Goal: Task Accomplishment & Management: Use online tool/utility

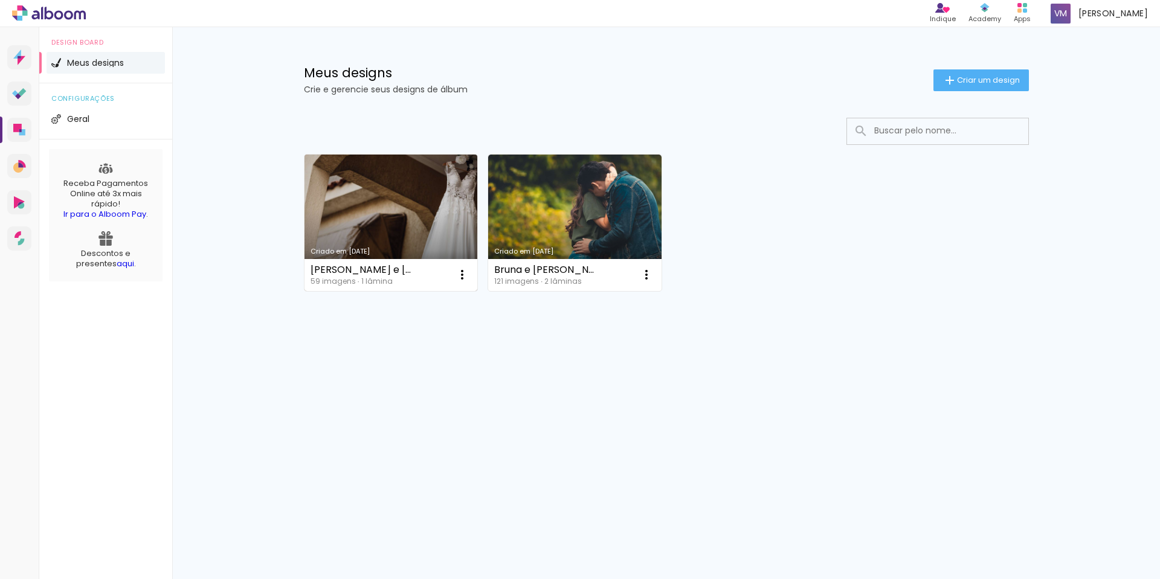
click at [401, 231] on link "Criado em [DATE]" at bounding box center [390, 223] width 173 height 137
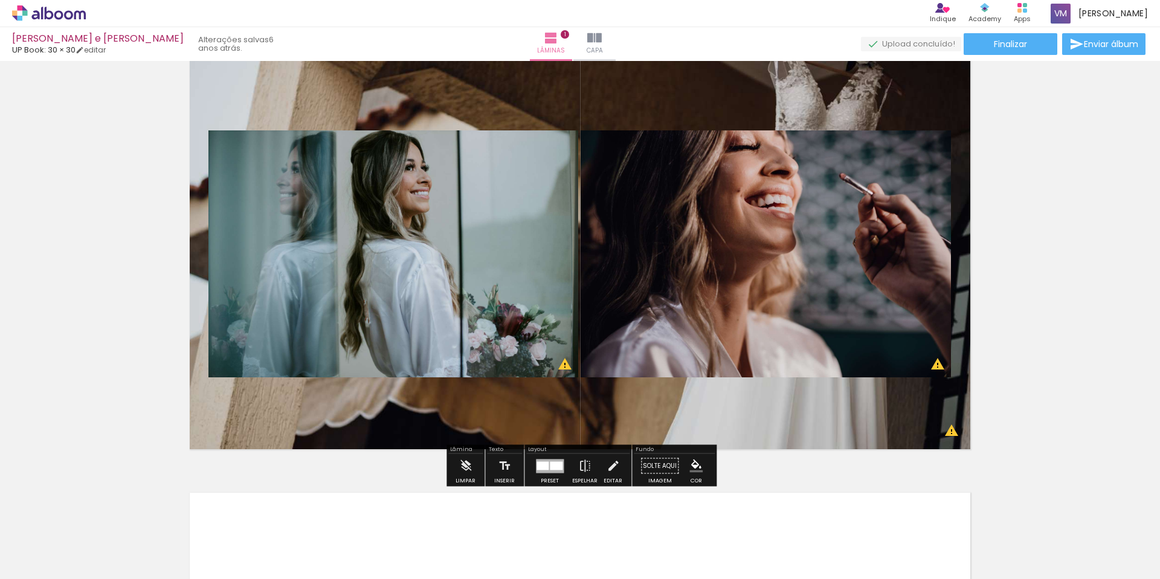
scroll to position [40, 0]
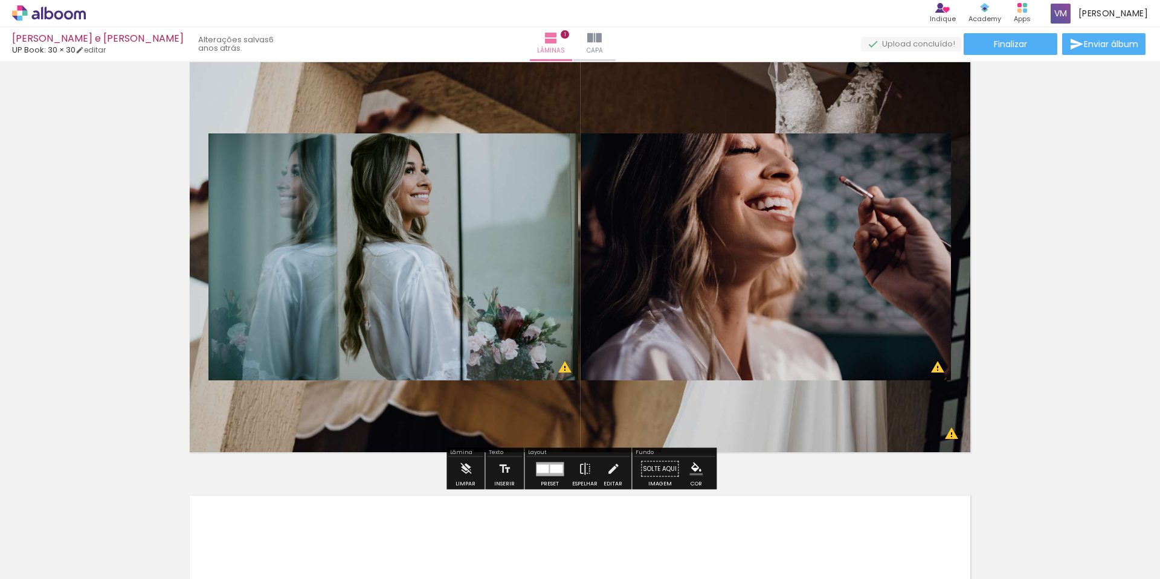
click at [617, 558] on div at bounding box center [595, 539] width 60 height 40
click at [670, 551] on div at bounding box center [662, 539] width 60 height 40
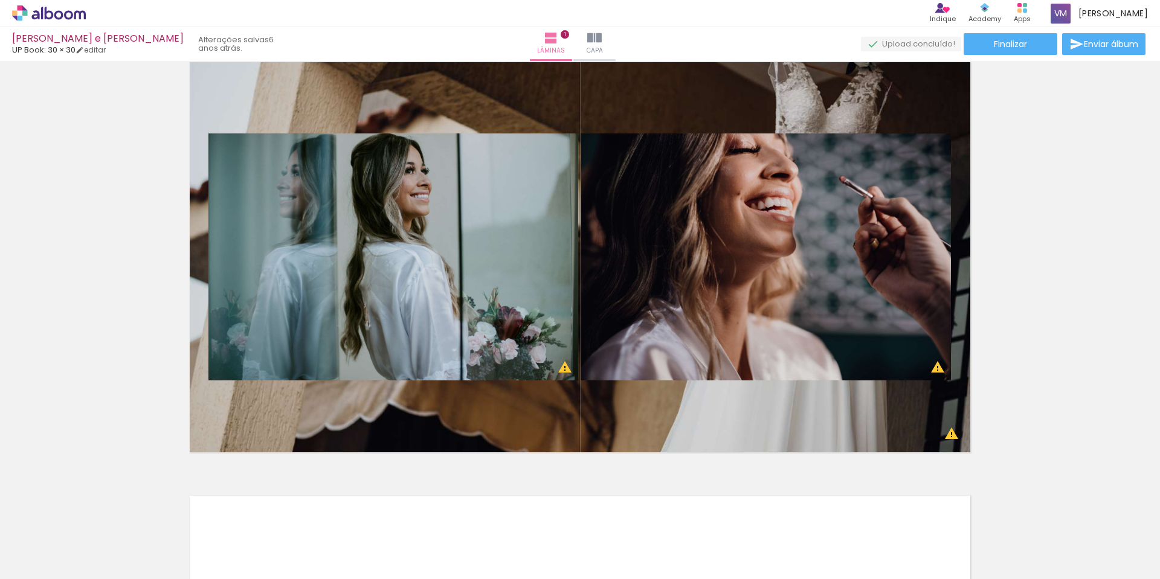
click at [734, 551] on div at bounding box center [730, 539] width 60 height 40
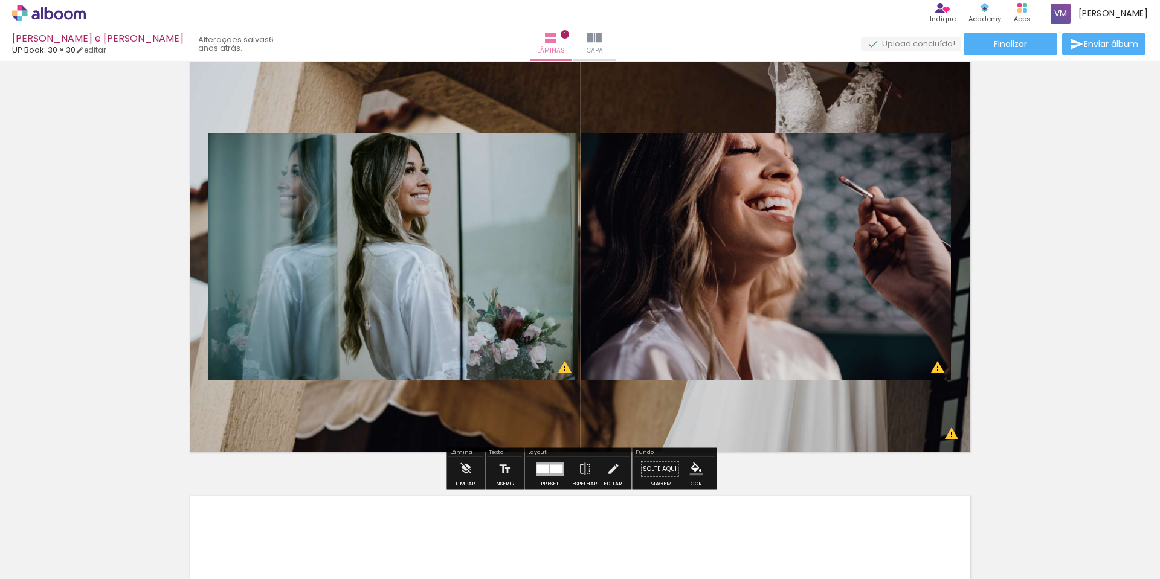
drag, startPoint x: 942, startPoint y: 416, endPoint x: 827, endPoint y: 254, distance: 198.4
click at [742, 356] on quentale-layouter at bounding box center [580, 257] width 794 height 403
click at [833, 242] on quentale-photo at bounding box center [765, 256] width 370 height 247
click at [600, 49] on span "Capa" at bounding box center [594, 50] width 16 height 11
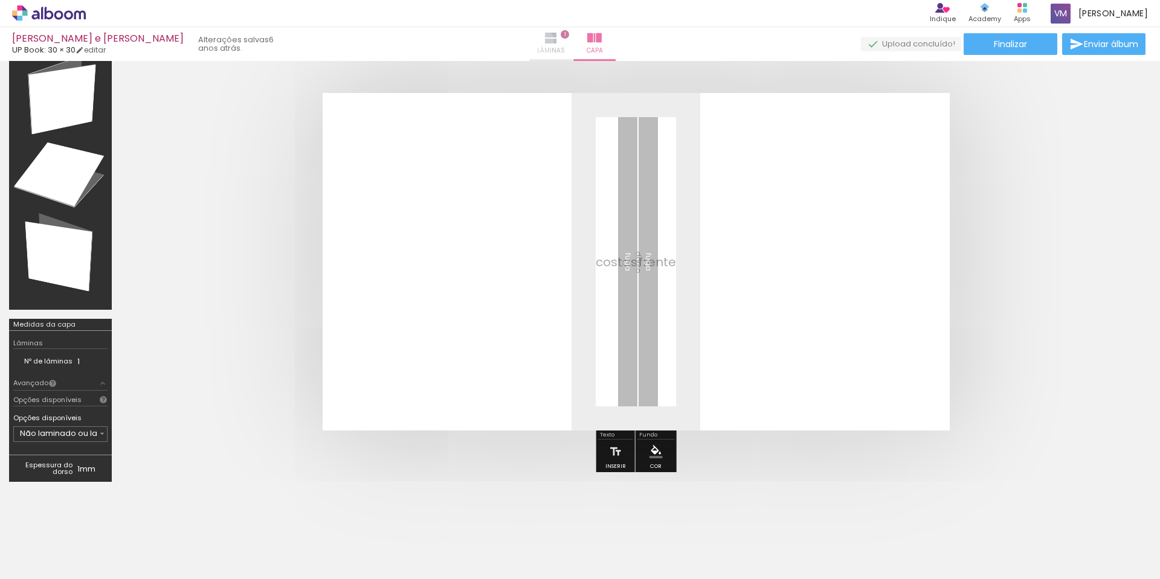
click at [548, 41] on paper-button "Lâminas 1" at bounding box center [551, 44] width 42 height 34
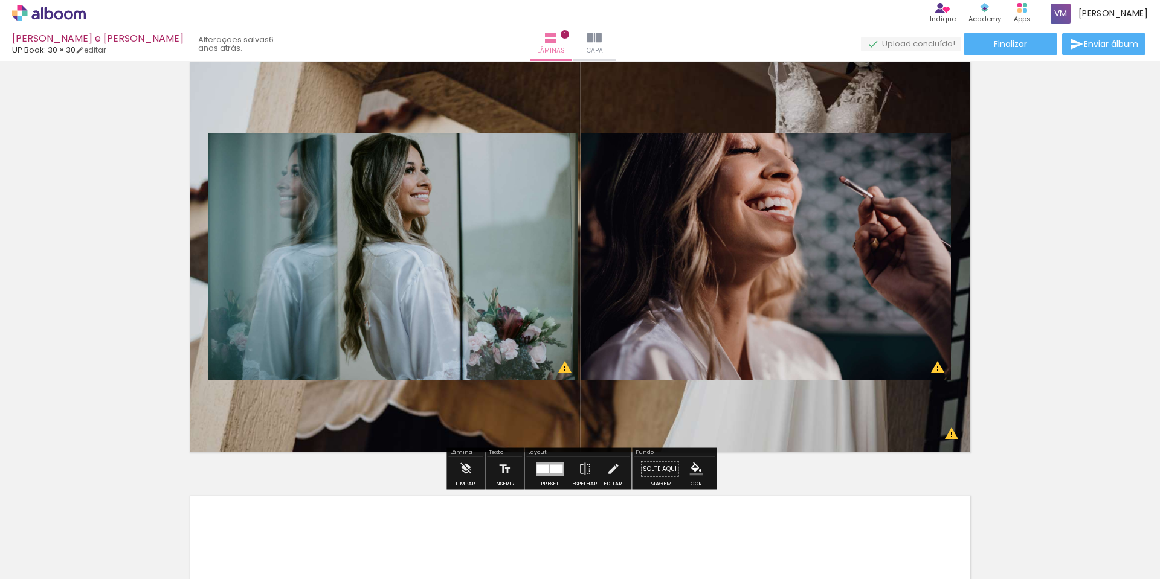
drag, startPoint x: 198, startPoint y: 538, endPoint x: 208, endPoint y: 538, distance: 10.9
click at [199, 538] on div at bounding box center [189, 539] width 60 height 40
click at [323, 558] on div at bounding box center [324, 539] width 60 height 40
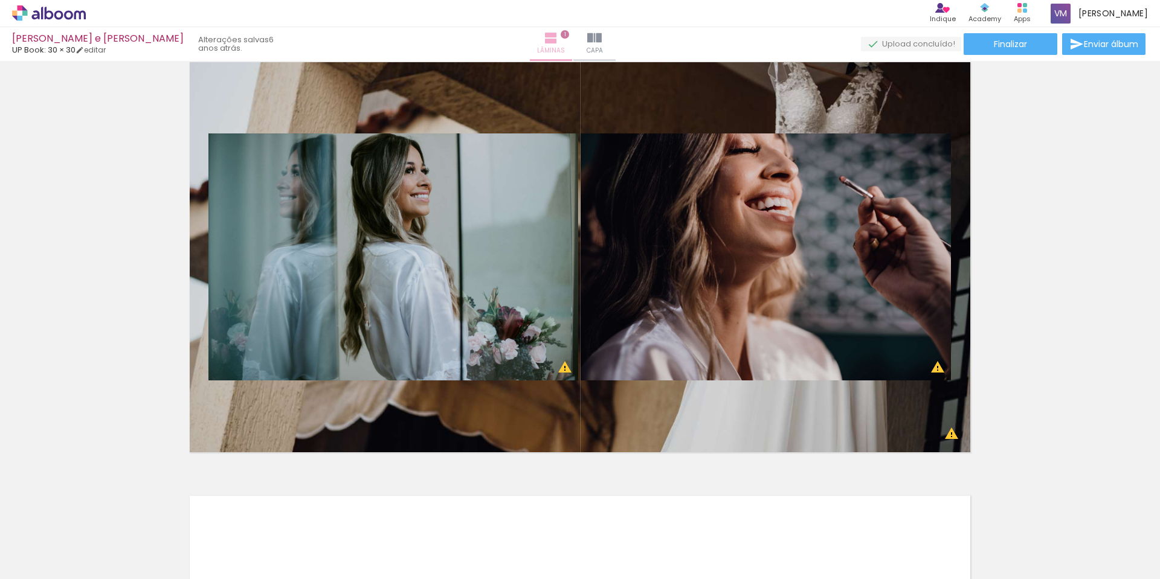
click at [558, 40] on iron-icon at bounding box center [551, 38] width 14 height 14
click at [569, 35] on span "1" at bounding box center [565, 34] width 8 height 8
click at [602, 40] on iron-icon at bounding box center [594, 38] width 14 height 14
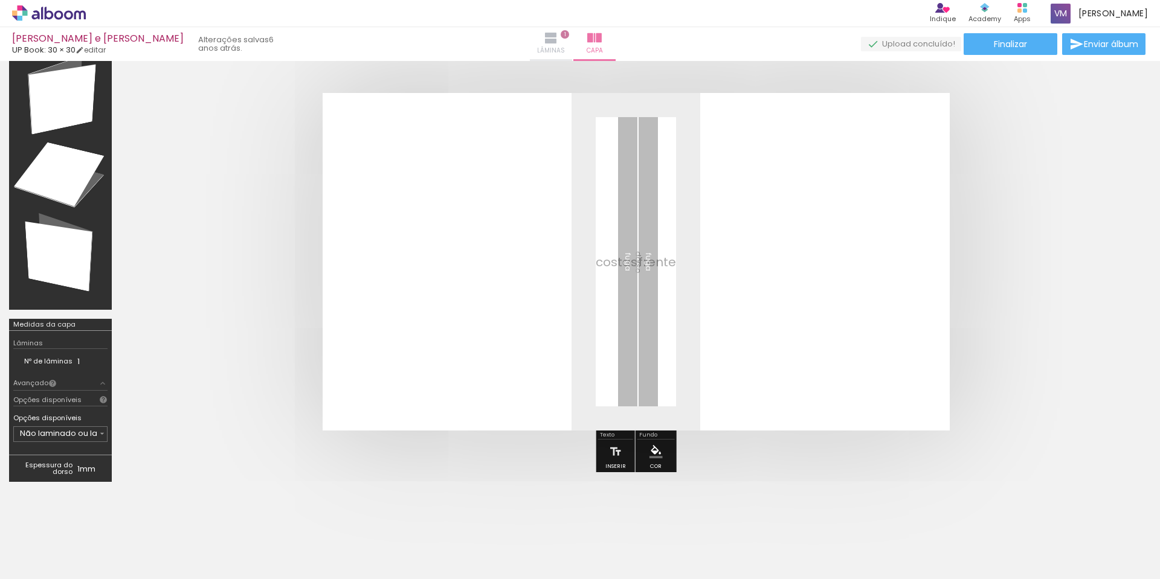
click at [569, 31] on span "1" at bounding box center [565, 34] width 8 height 8
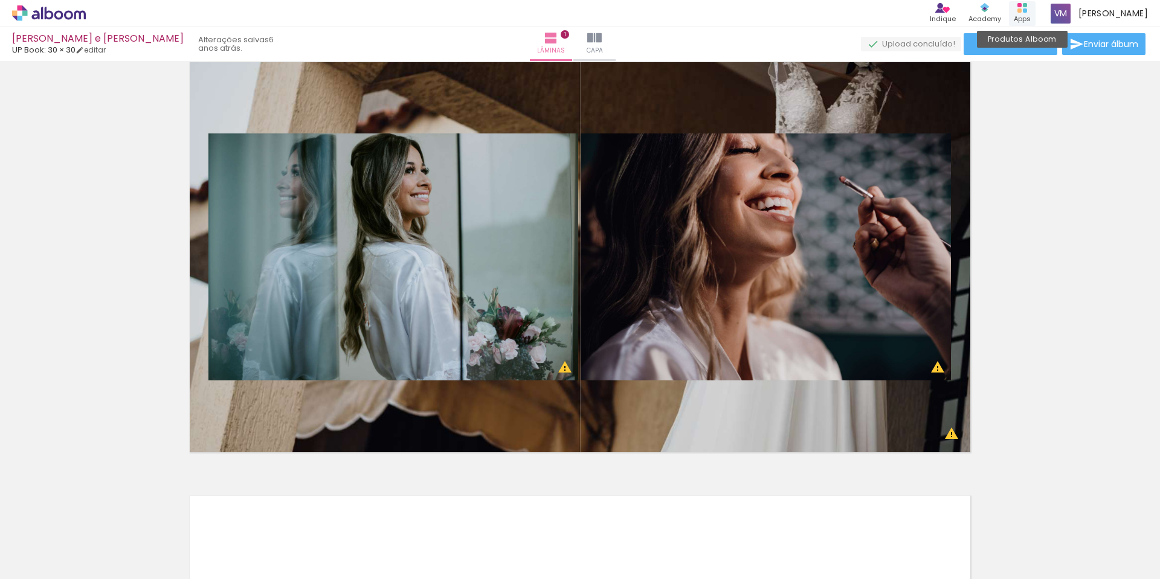
click at [1035, 11] on div "Produtos Alboom Apps" at bounding box center [1022, 13] width 27 height 25
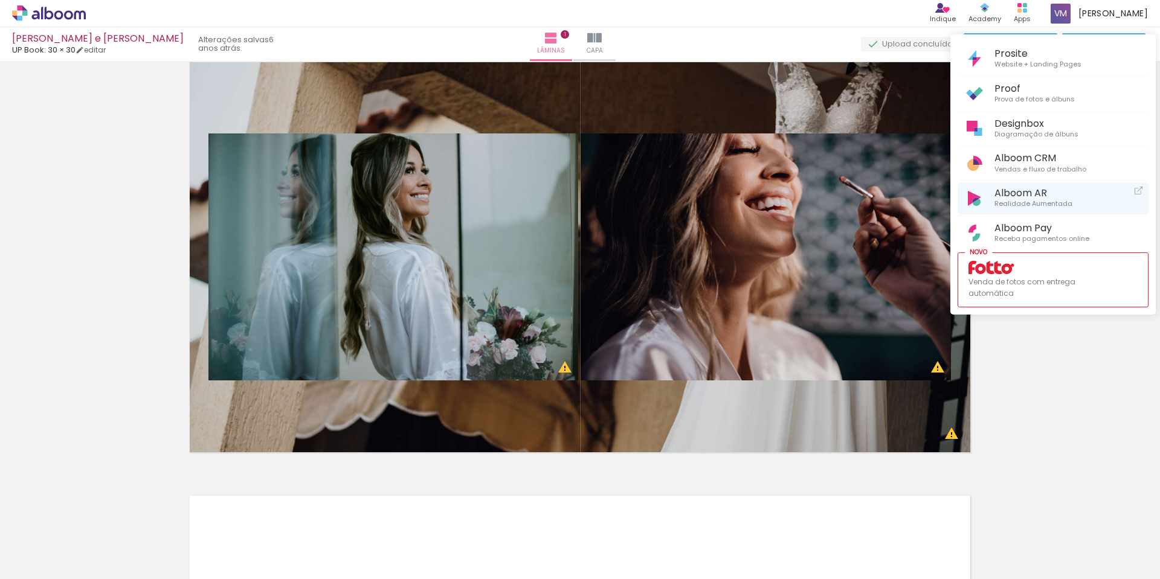
click at [1017, 200] on span "Realidade Aumentada" at bounding box center [1033, 204] width 78 height 11
